Goal: Information Seeking & Learning: Learn about a topic

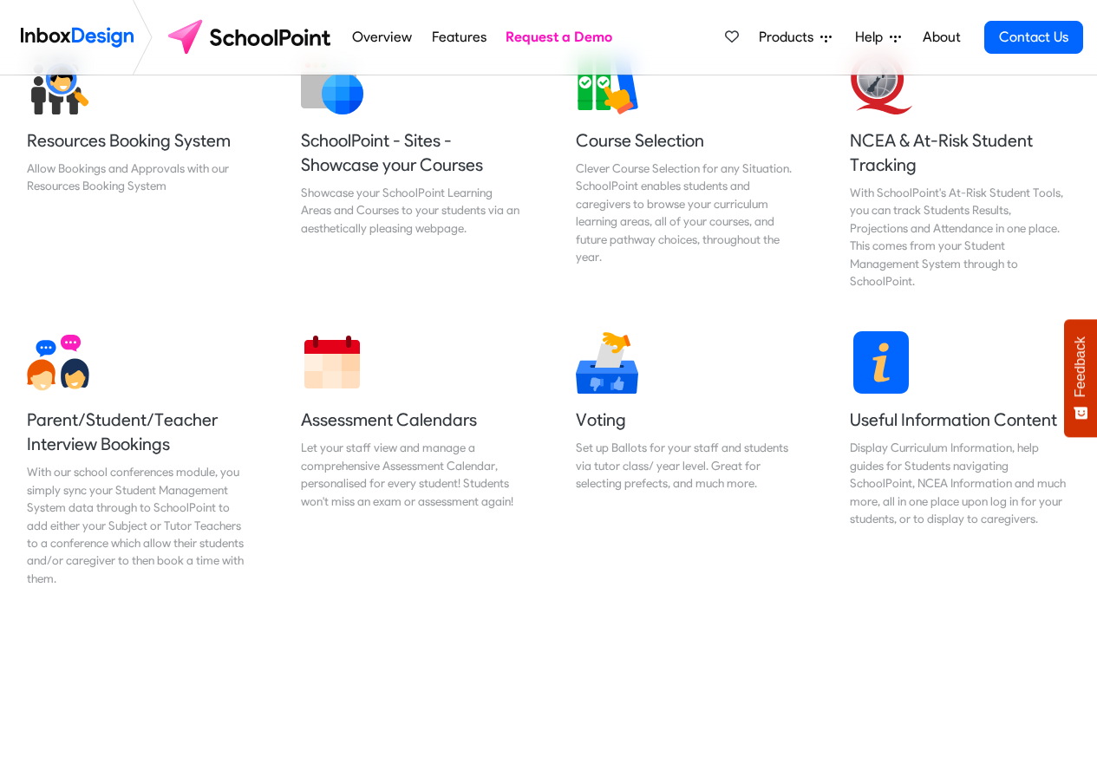
scroll to position [728, 0]
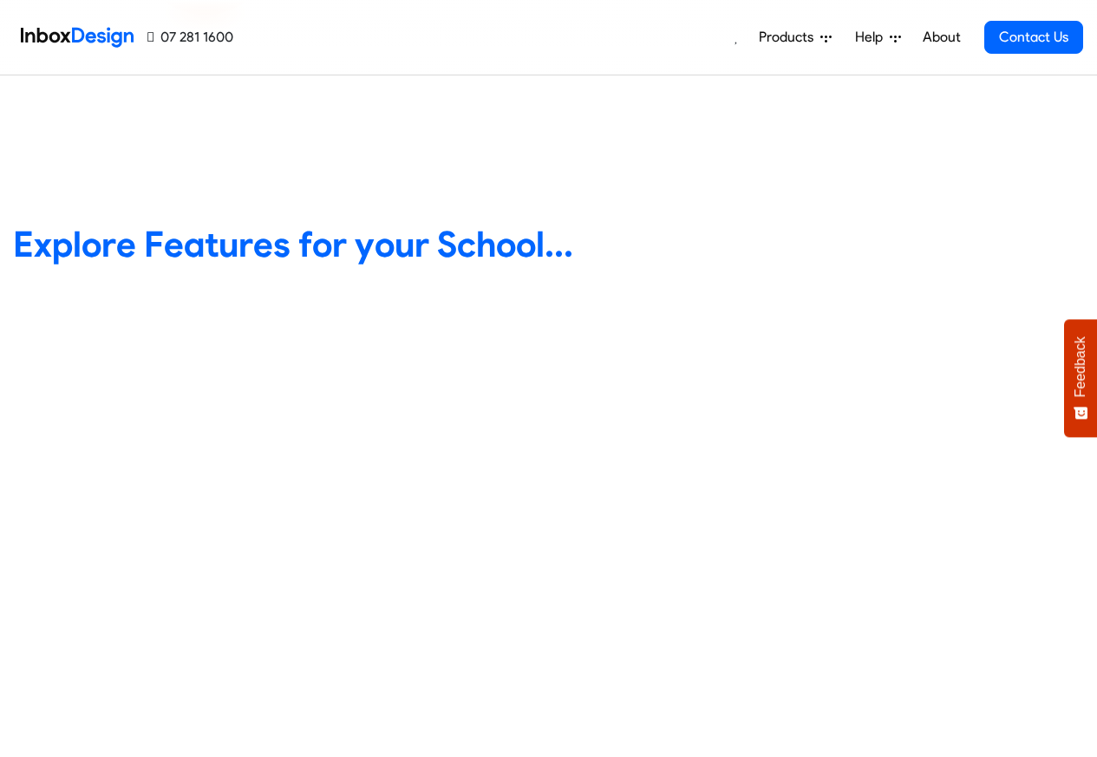
scroll to position [728, 0]
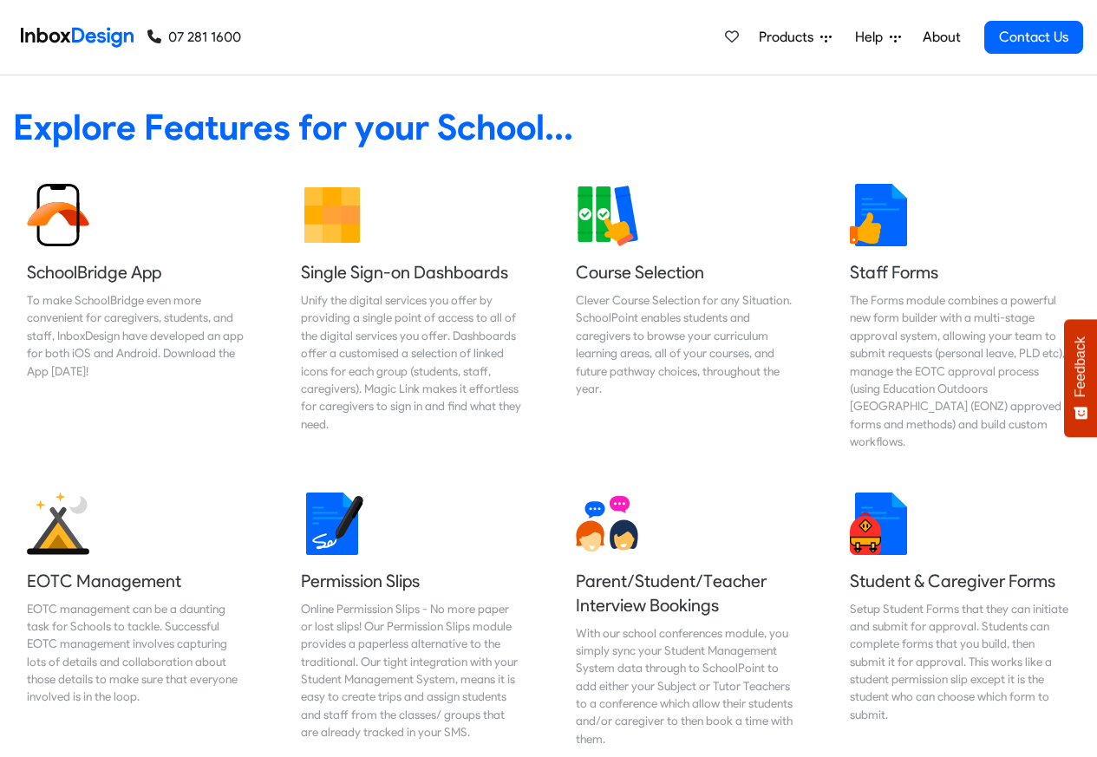
click at [963, 89] on div "Explore Features for your School... Button" at bounding box center [548, 109] width 1123 height 93
click at [943, 40] on link "About" at bounding box center [941, 37] width 48 height 35
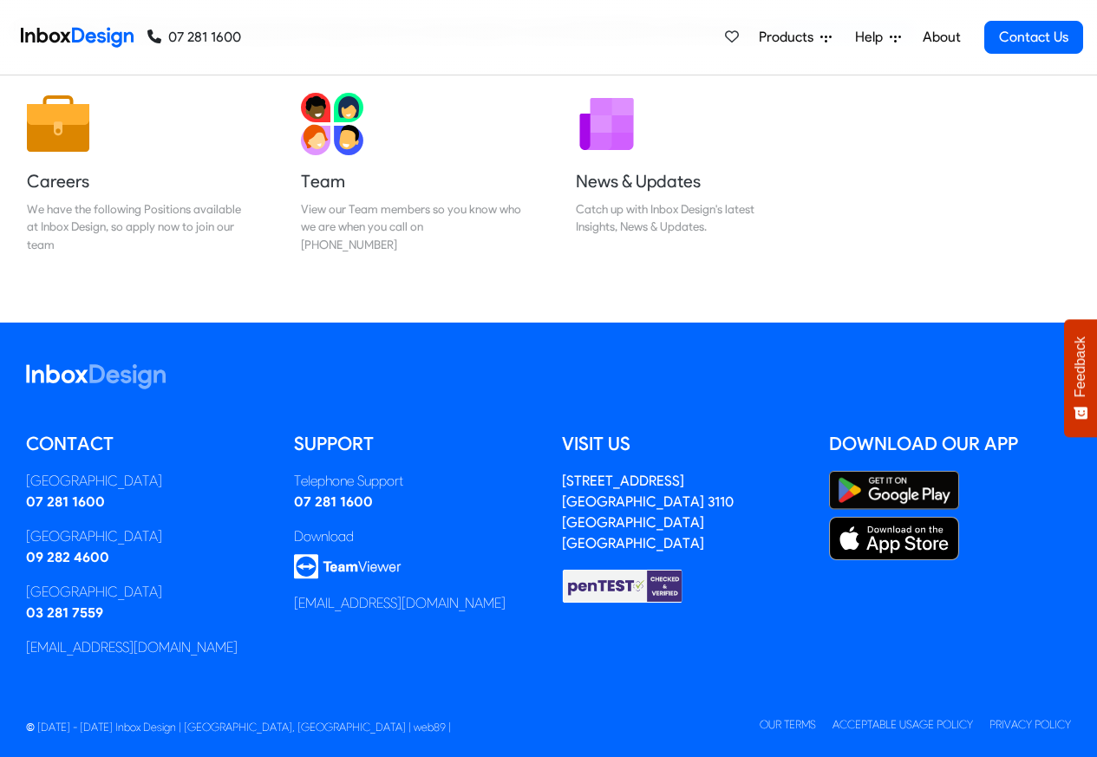
scroll to position [288, 0]
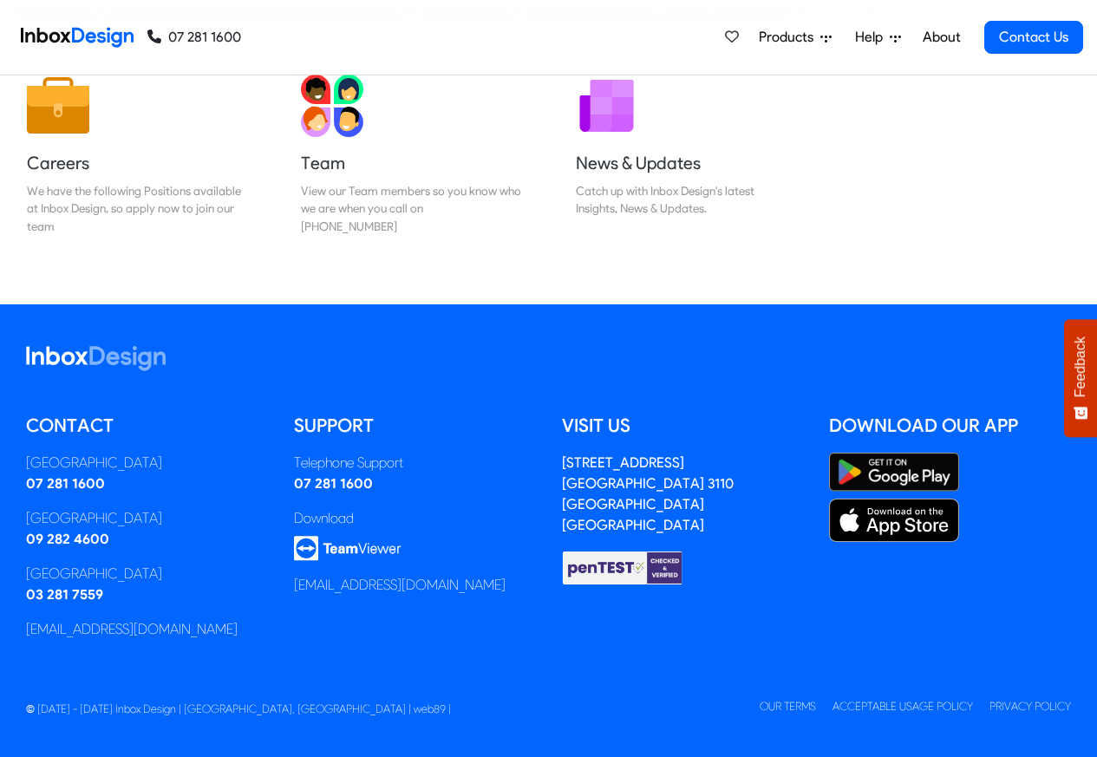
click at [778, 38] on span "Products" at bounding box center [790, 37] width 62 height 21
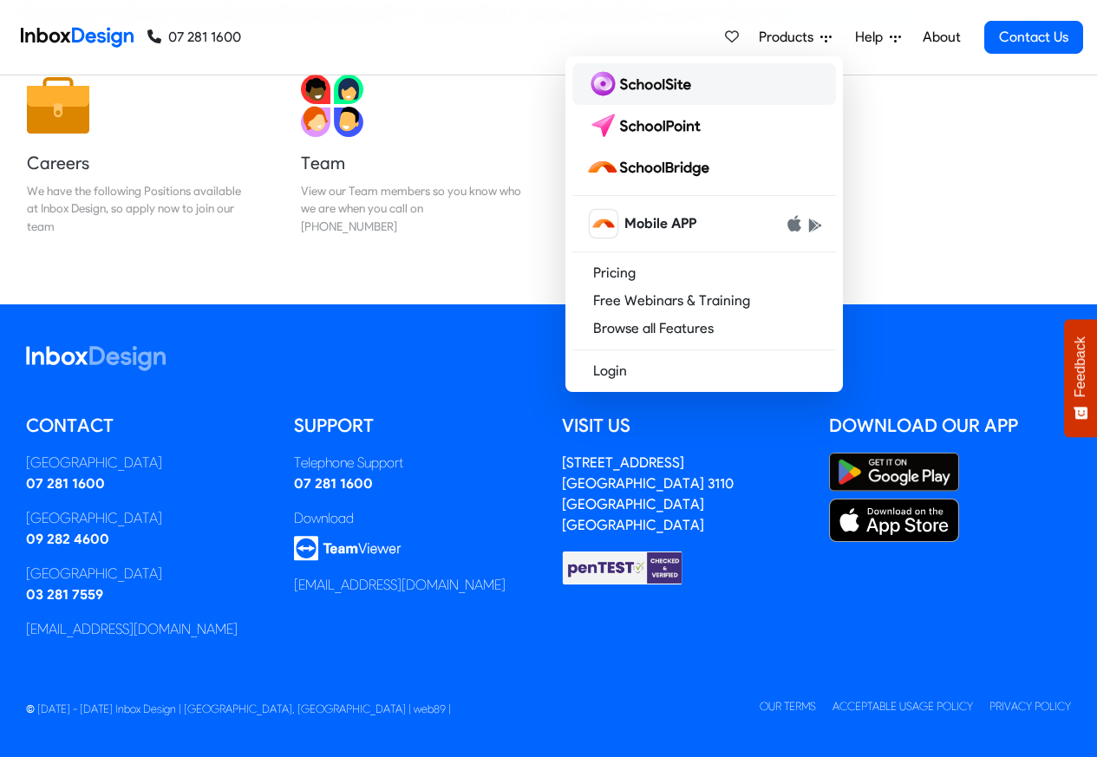
click at [651, 85] on img at bounding box center [642, 84] width 112 height 28
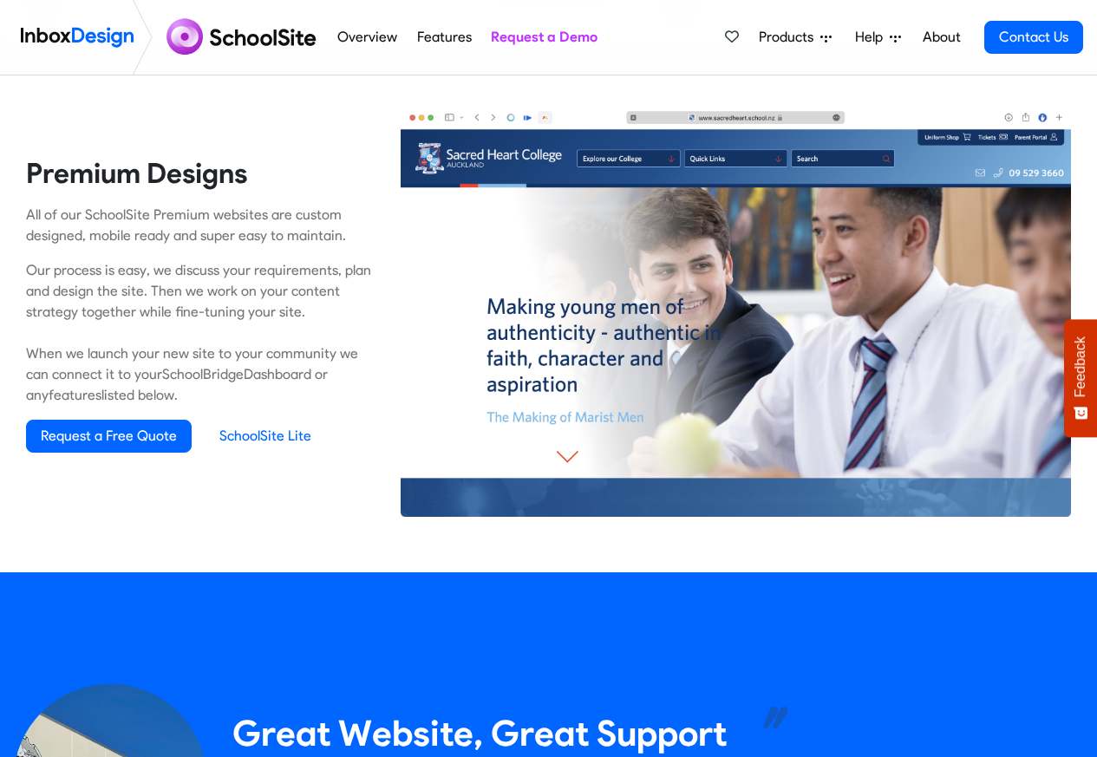
scroll to position [1249, 0]
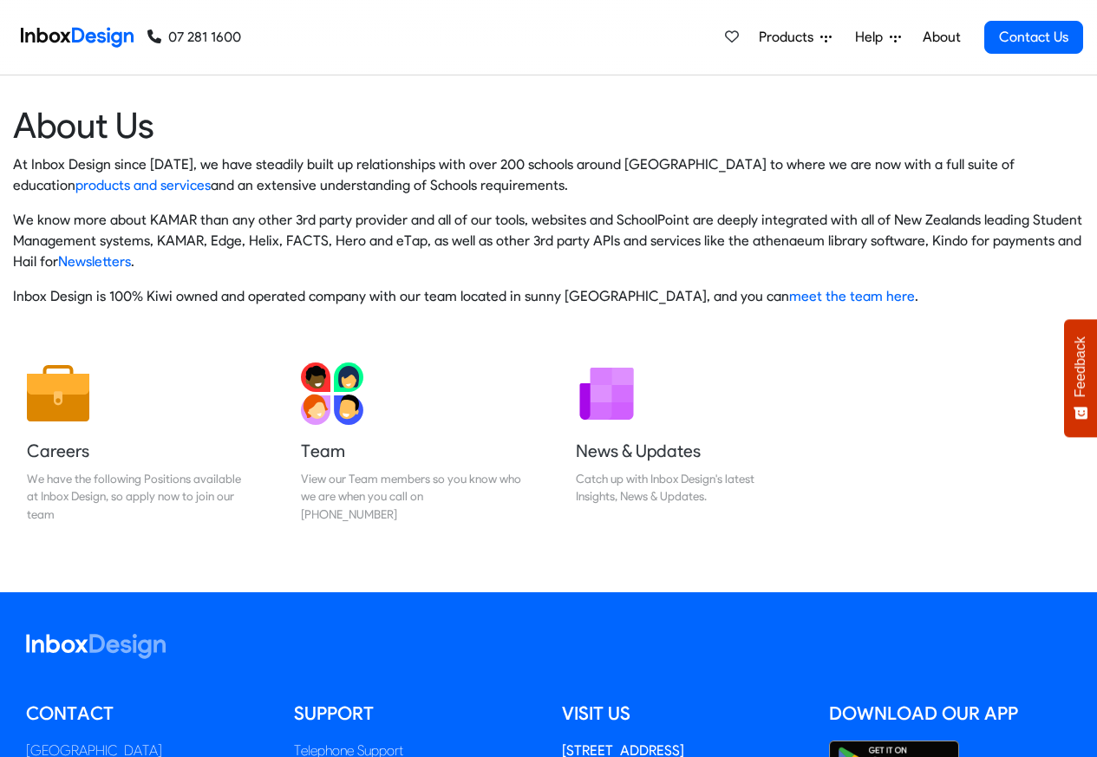
scroll to position [288, 0]
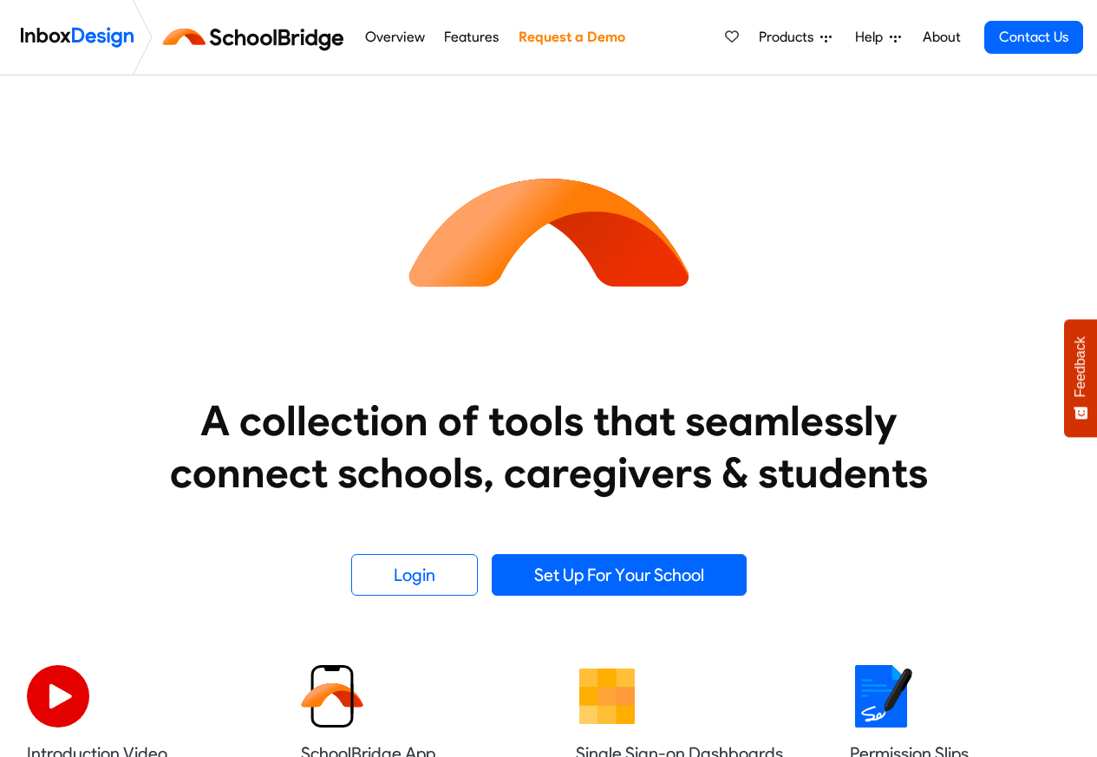
click at [460, 42] on link "Features" at bounding box center [472, 37] width 64 height 35
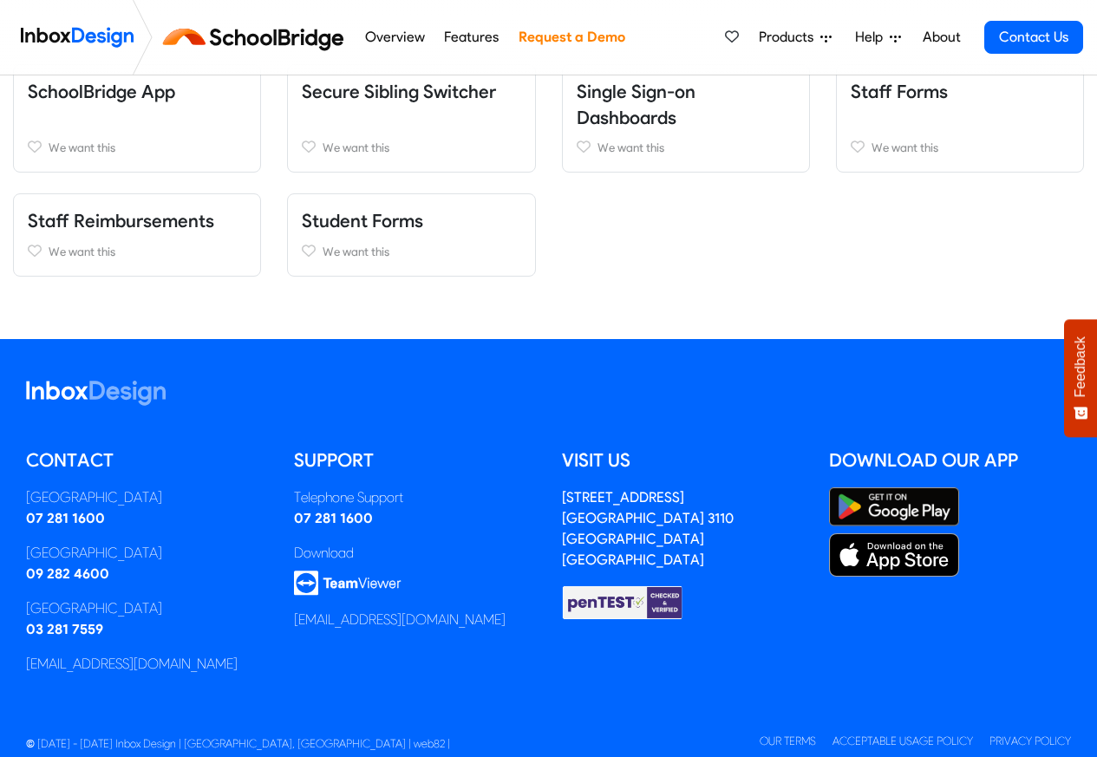
scroll to position [720, 0]
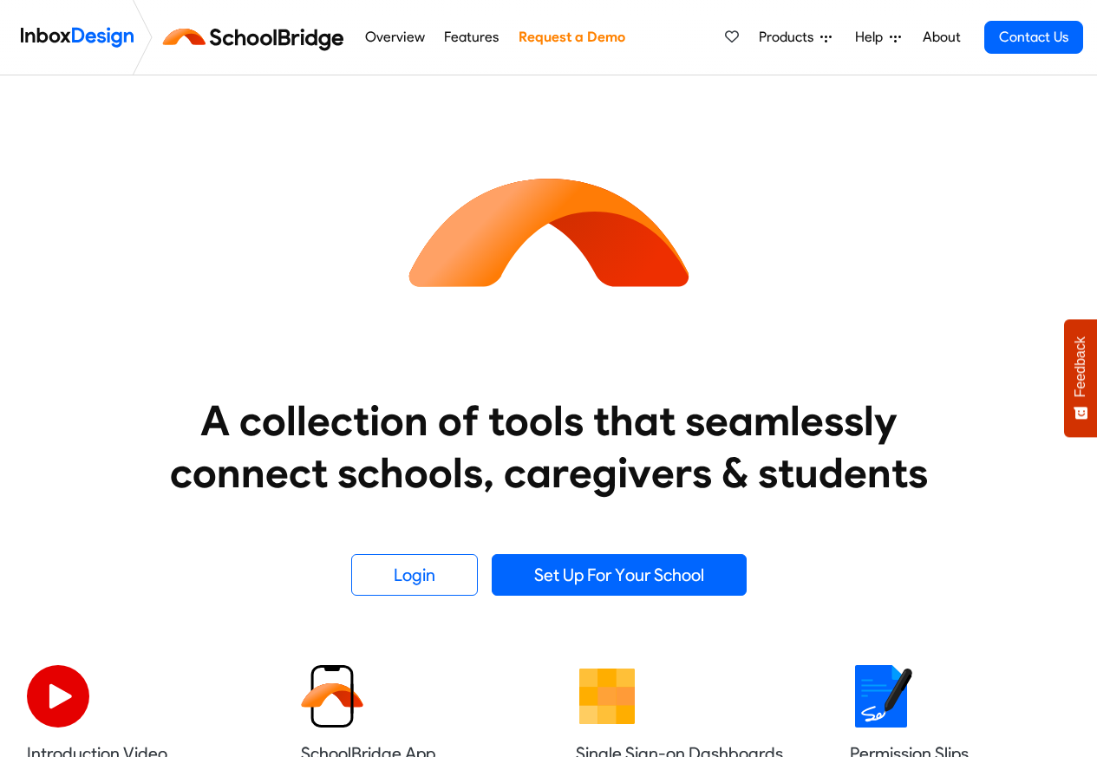
click at [791, 39] on span "Products" at bounding box center [790, 37] width 62 height 21
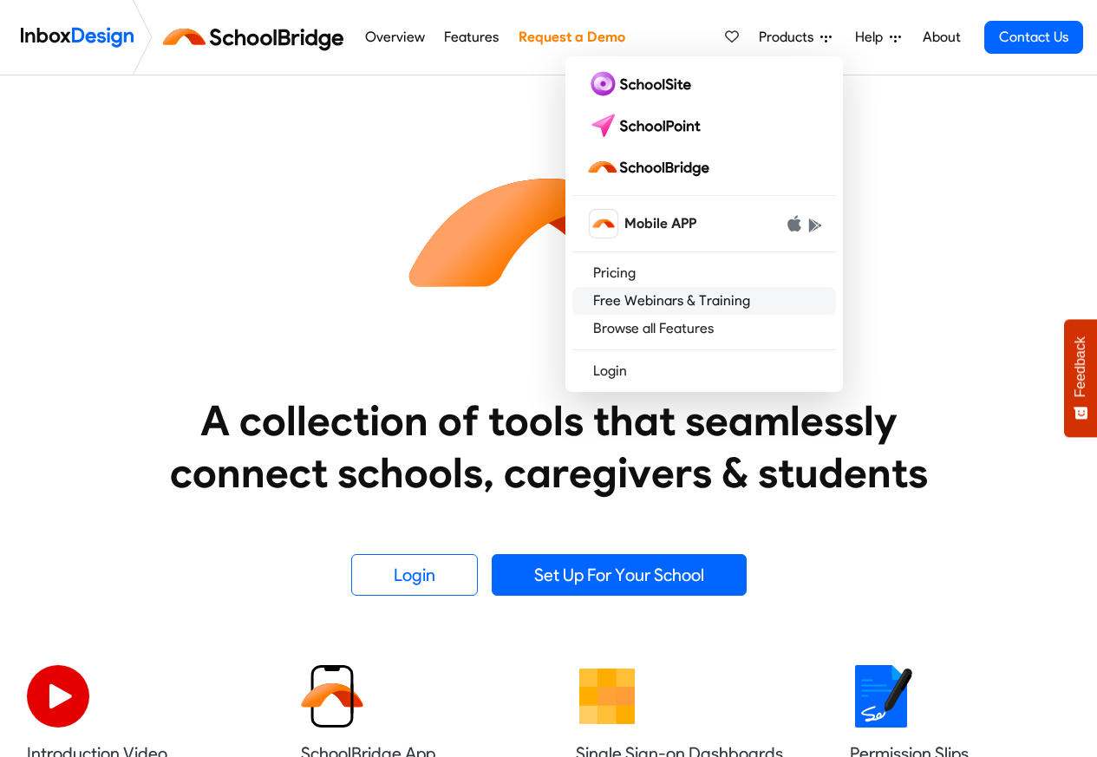
click at [651, 303] on link "Free Webinars & Training" at bounding box center [704, 301] width 264 height 28
